Goal: Find specific page/section: Find specific page/section

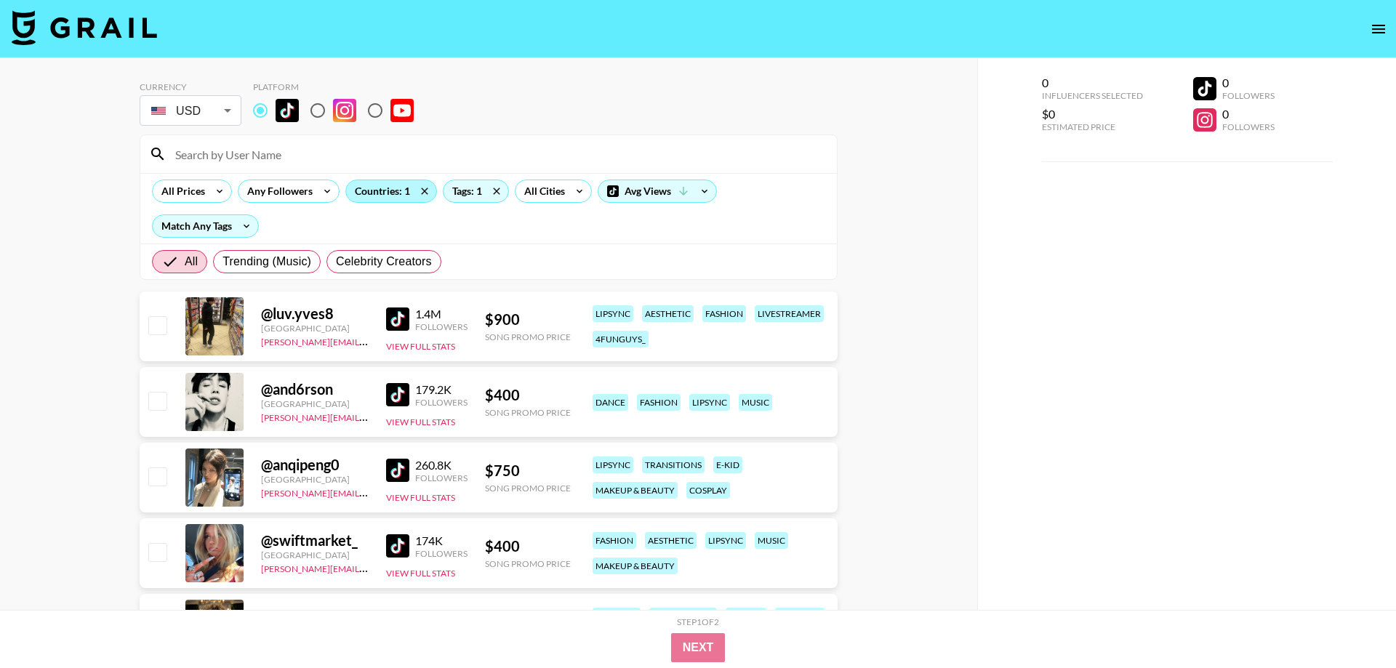
click at [382, 192] on div "Countries: 1" at bounding box center [391, 191] width 90 height 22
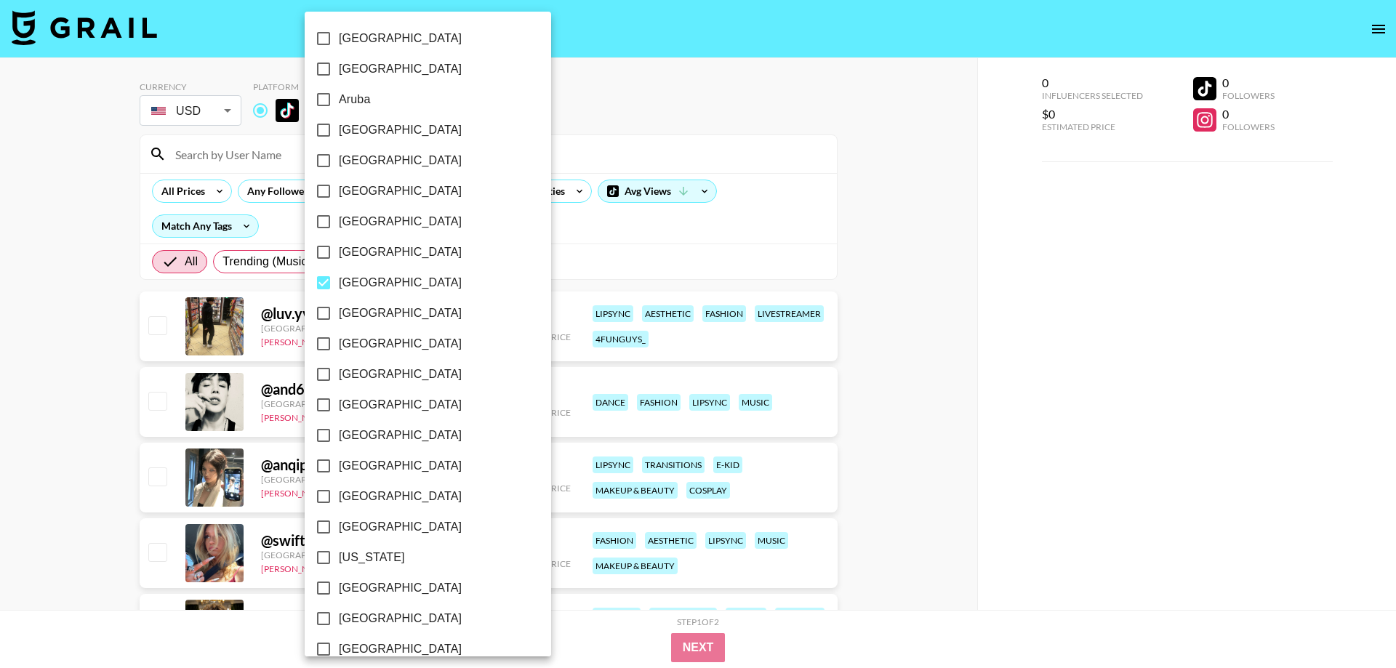
click at [361, 286] on span "[GEOGRAPHIC_DATA]" at bounding box center [400, 282] width 123 height 17
click at [339, 286] on input "[GEOGRAPHIC_DATA]" at bounding box center [323, 283] width 31 height 31
checkbox input "false"
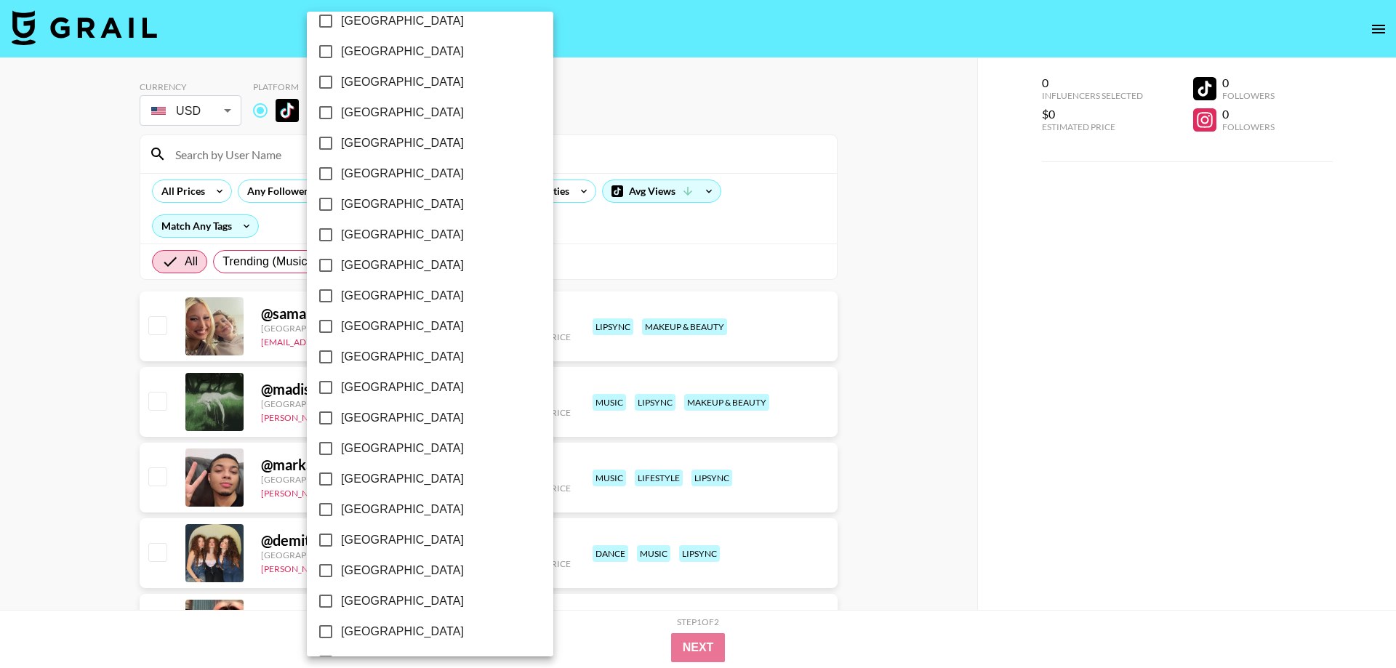
scroll to position [1027, 0]
click at [363, 351] on span "[GEOGRAPHIC_DATA]" at bounding box center [402, 354] width 123 height 17
click at [341, 351] on input "[GEOGRAPHIC_DATA]" at bounding box center [325, 355] width 31 height 31
checkbox input "true"
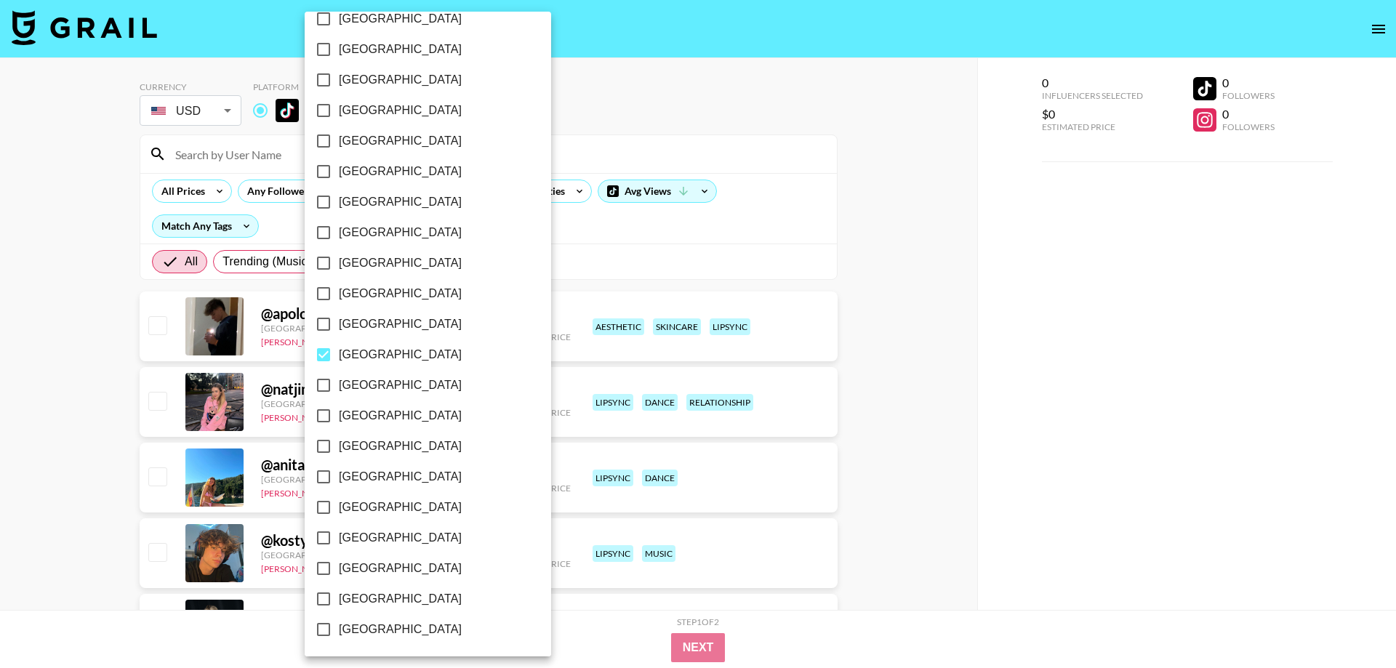
click at [877, 281] on div at bounding box center [698, 334] width 1396 height 668
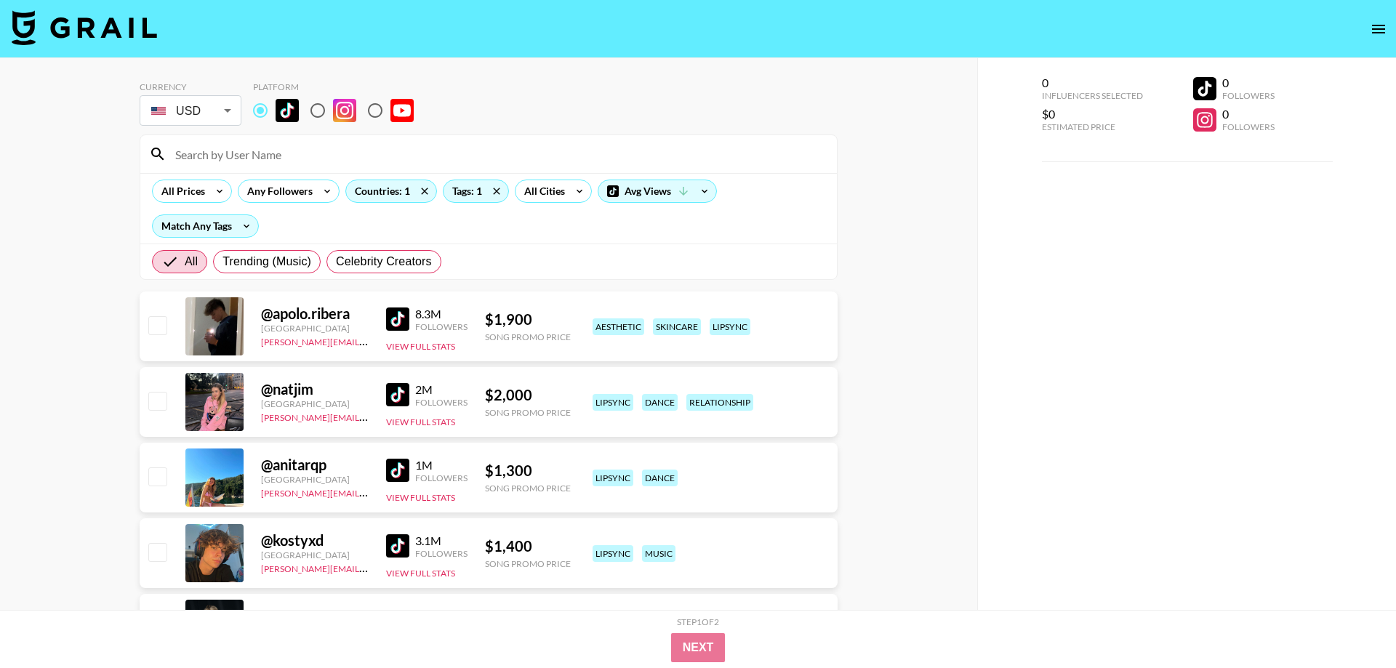
click at [863, 305] on div "[GEOGRAPHIC_DATA] [GEOGRAPHIC_DATA] [GEOGRAPHIC_DATA] [GEOGRAPHIC_DATA] [GEOGRA…" at bounding box center [698, 334] width 1396 height 668
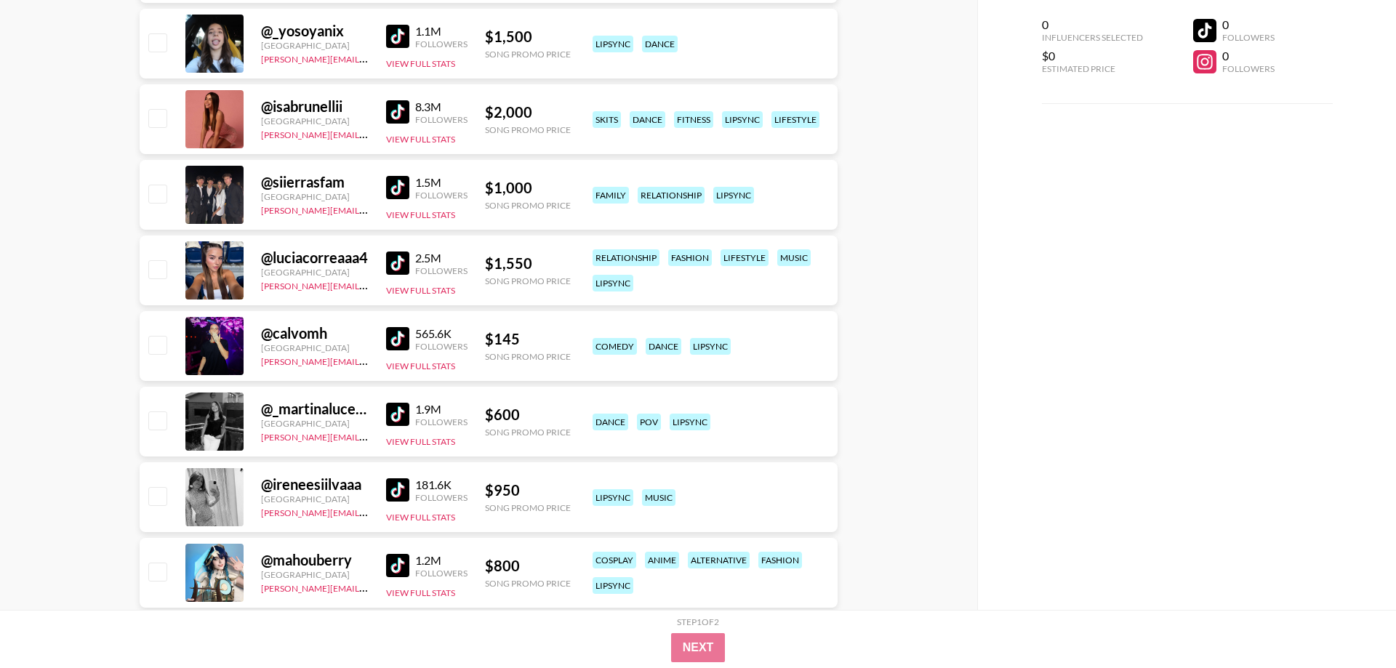
scroll to position [890, 0]
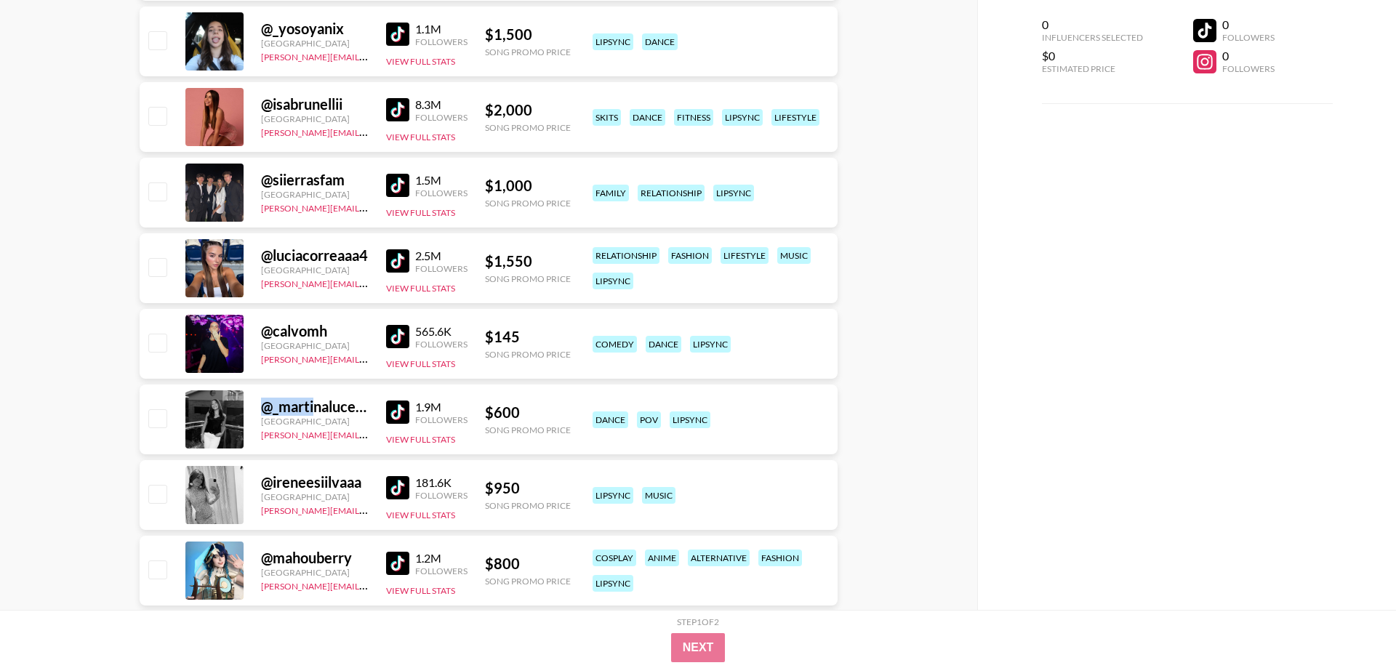
drag, startPoint x: 161, startPoint y: 408, endPoint x: 314, endPoint y: 408, distance: 152.7
click at [314, 408] on div "@ _martinalucena [GEOGRAPHIC_DATA] [PERSON_NAME][EMAIL_ADDRESS][PERSON_NAME][DO…" at bounding box center [489, 420] width 698 height 70
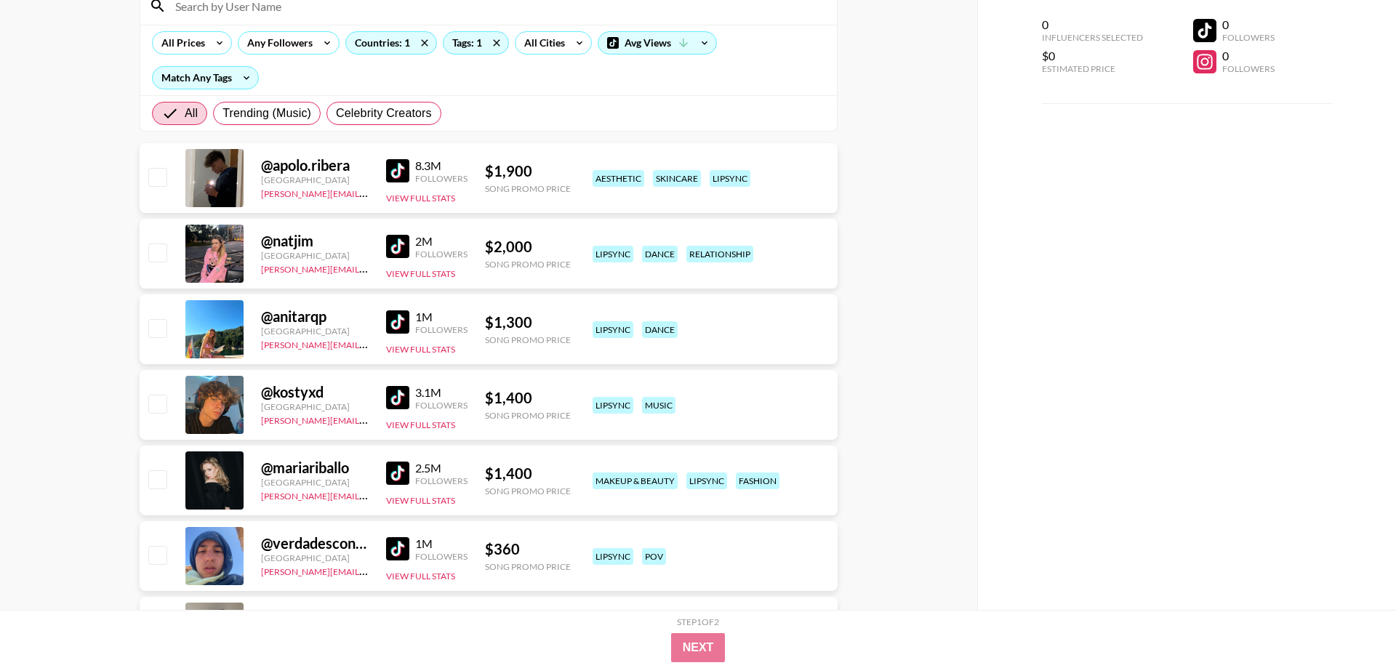
scroll to position [0, 0]
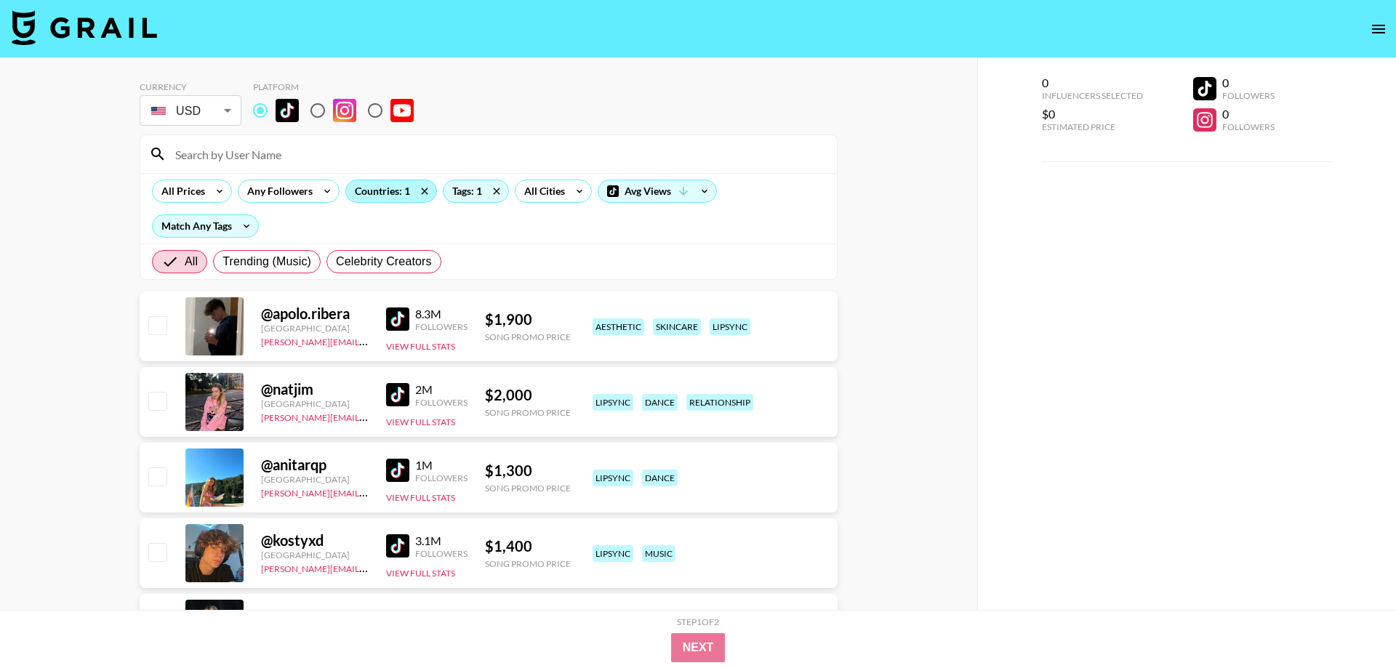
click at [388, 196] on div "Countries: 1" at bounding box center [391, 191] width 90 height 22
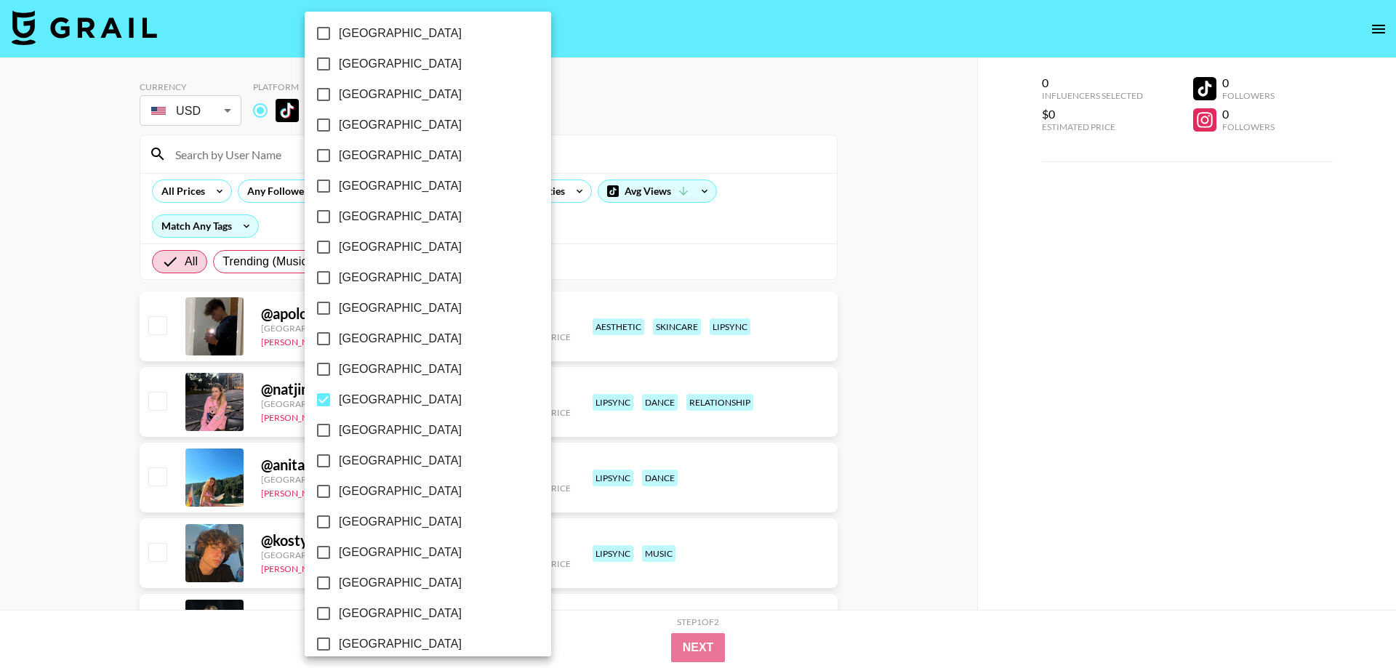
scroll to position [995, 0]
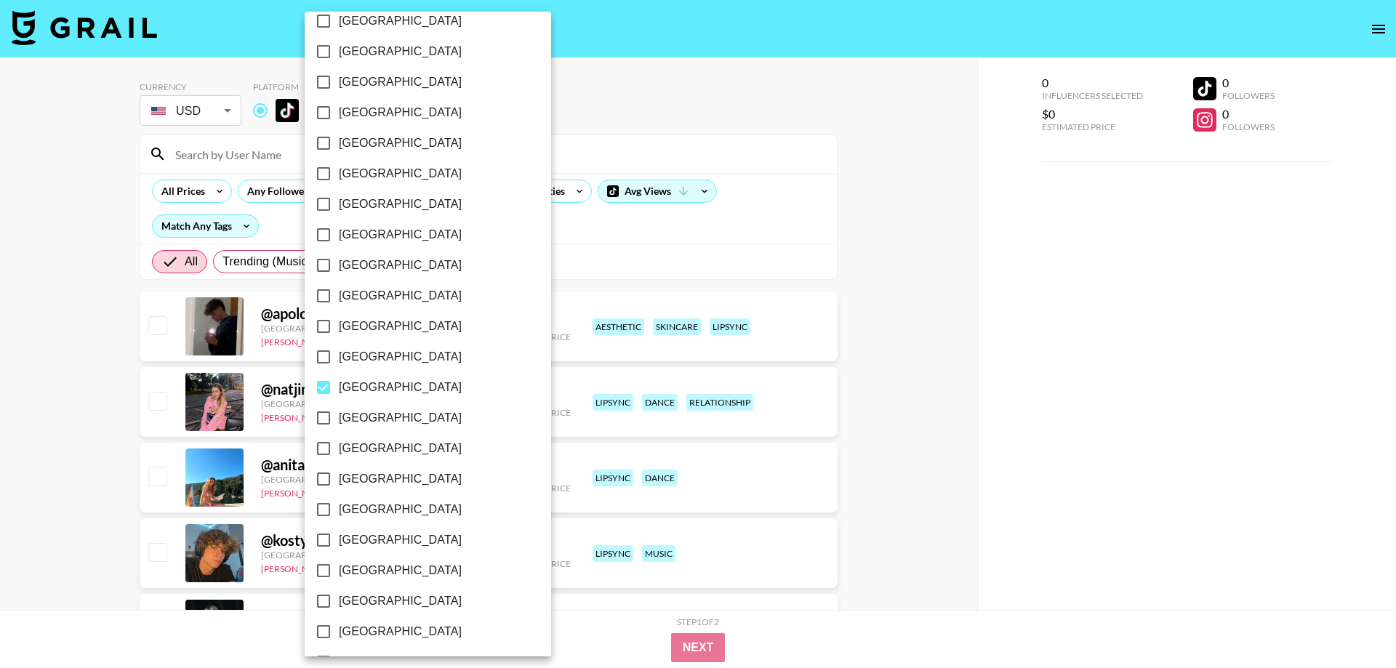
click at [345, 388] on span "[GEOGRAPHIC_DATA]" at bounding box center [400, 387] width 123 height 17
click at [339, 388] on input "[GEOGRAPHIC_DATA]" at bounding box center [323, 387] width 31 height 31
checkbox input "false"
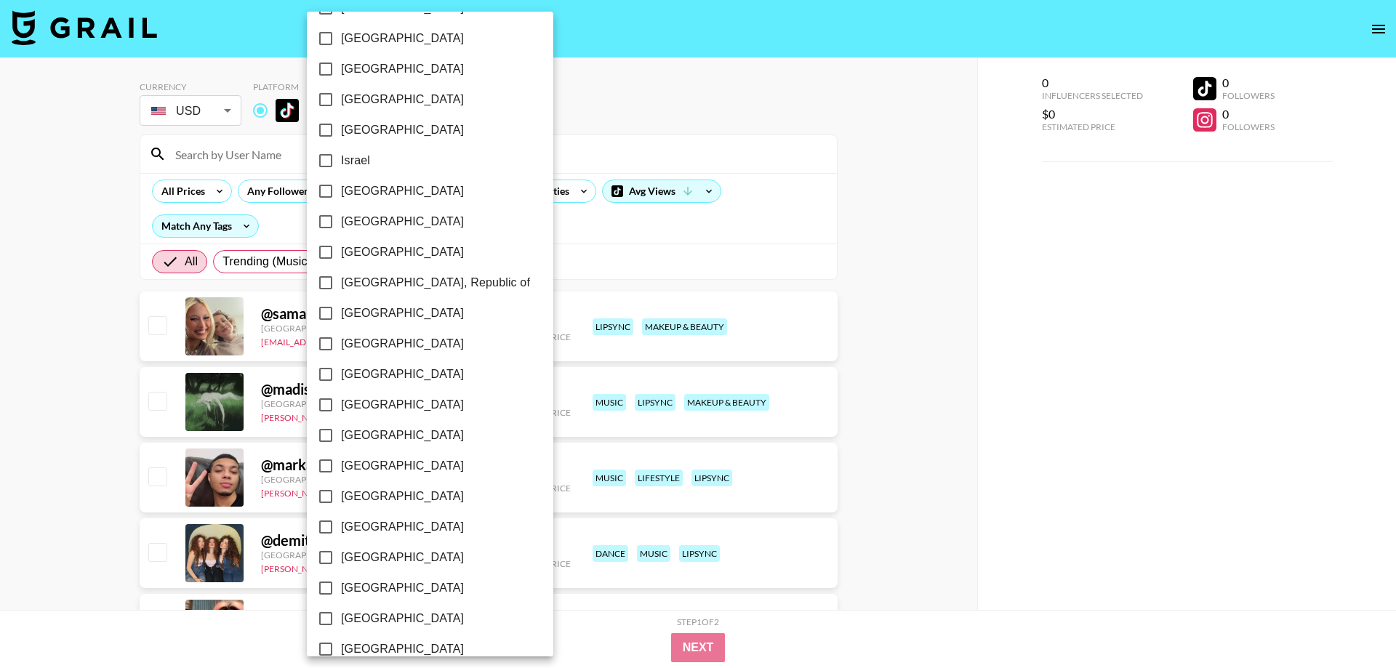
scroll to position [497, 0]
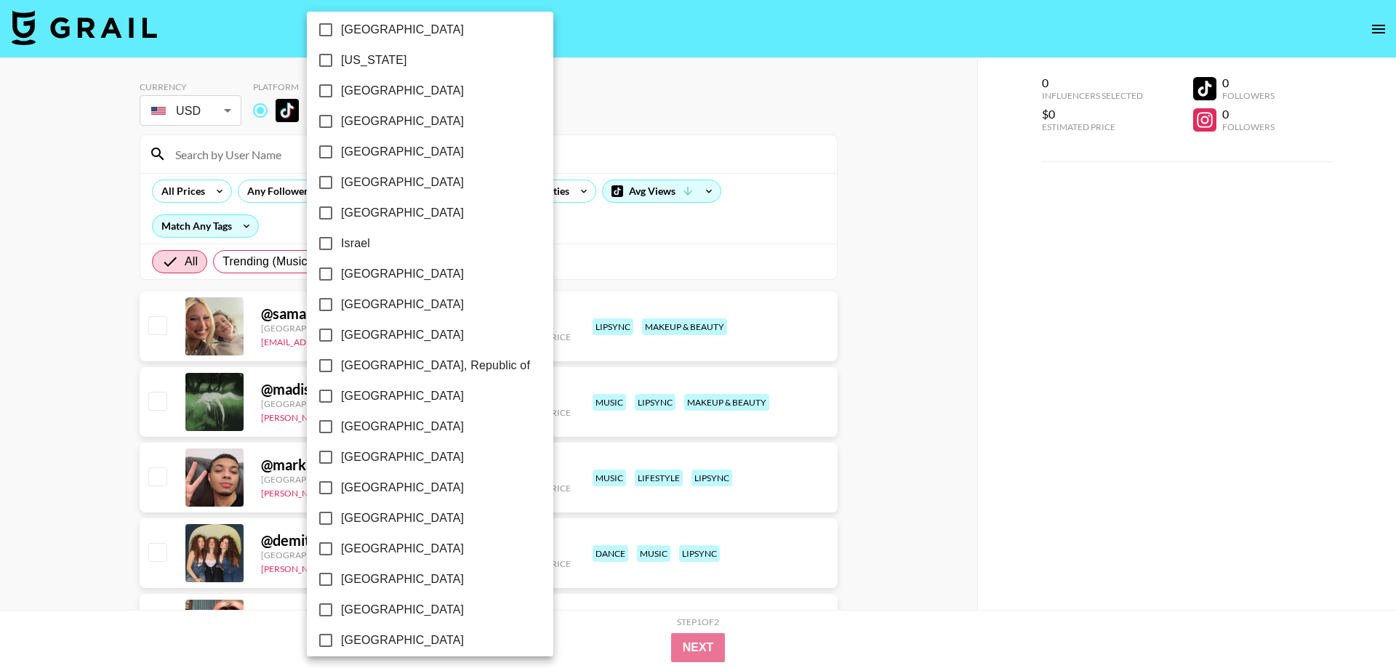
click at [364, 183] on span "[GEOGRAPHIC_DATA]" at bounding box center [402, 182] width 123 height 17
click at [341, 183] on input "[GEOGRAPHIC_DATA]" at bounding box center [325, 182] width 31 height 31
checkbox input "true"
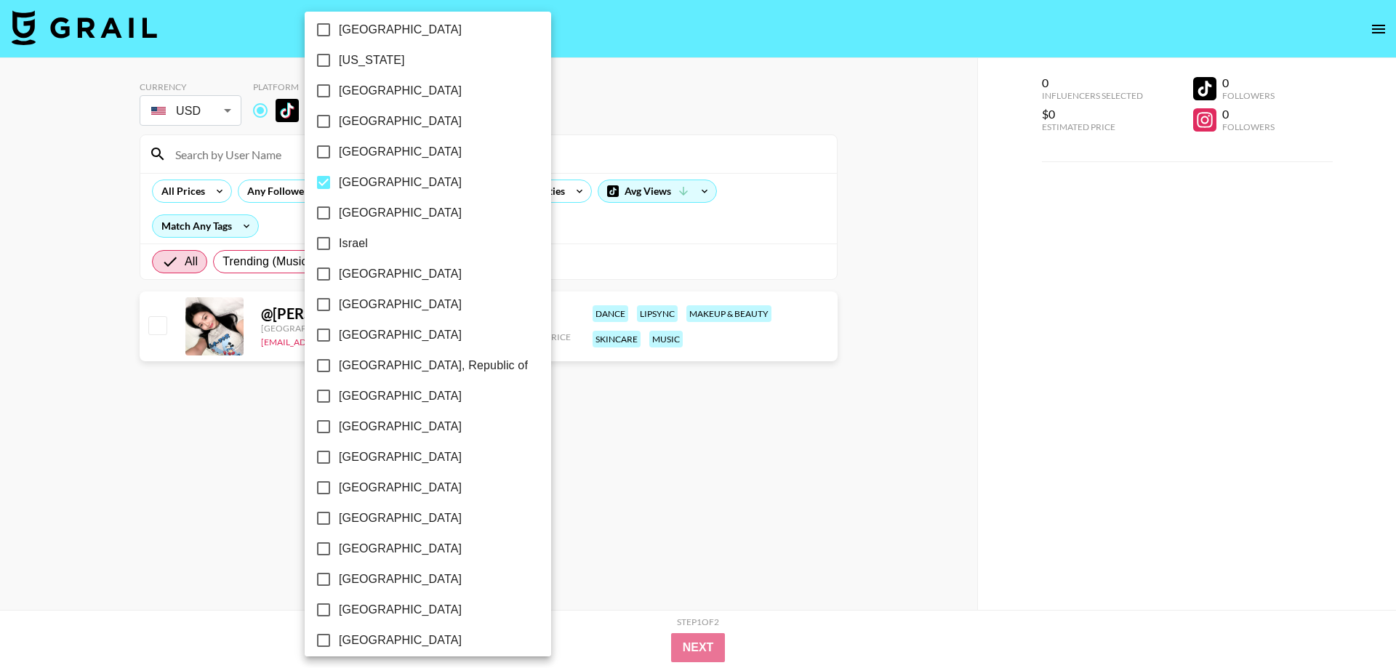
click at [573, 435] on div at bounding box center [698, 334] width 1396 height 668
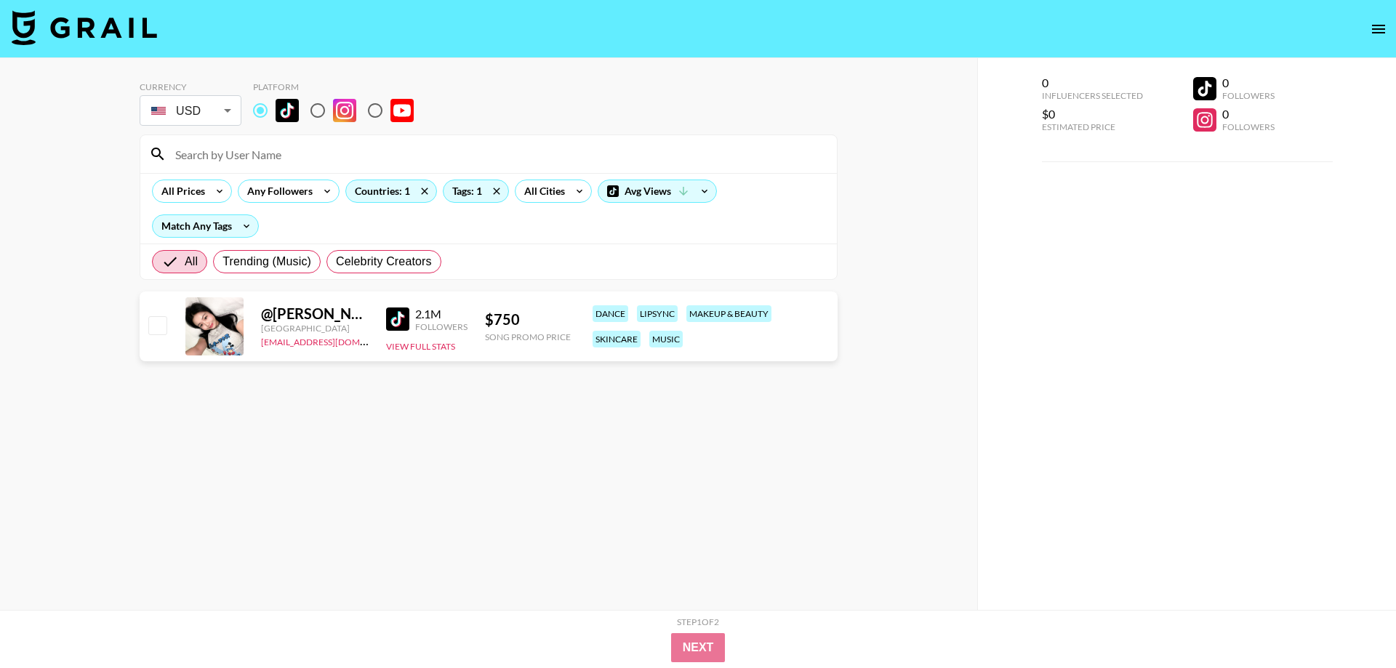
click at [672, 448] on div "[GEOGRAPHIC_DATA] [GEOGRAPHIC_DATA] [GEOGRAPHIC_DATA] [GEOGRAPHIC_DATA] [GEOGRA…" at bounding box center [698, 334] width 1396 height 668
click at [337, 317] on div "@ chrislin.chrislin" at bounding box center [315, 314] width 108 height 18
click at [392, 321] on img at bounding box center [397, 319] width 23 height 23
